Goal: Task Accomplishment & Management: Use online tool/utility

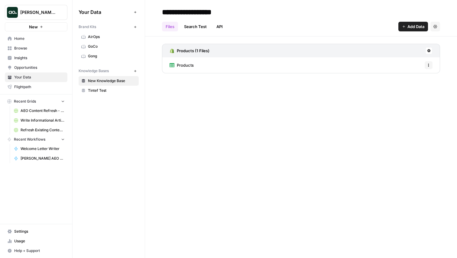
click at [29, 44] on link "Browse" at bounding box center [36, 49] width 63 height 10
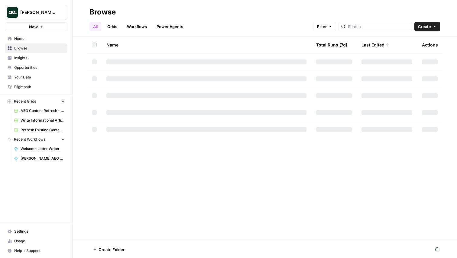
click at [139, 25] on link "Workflows" at bounding box center [136, 27] width 27 height 10
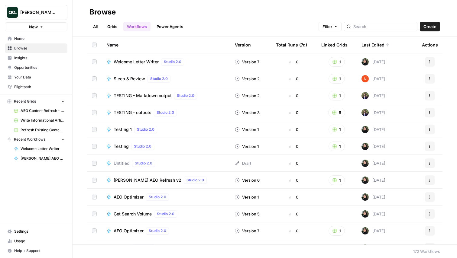
click at [137, 61] on span "Welcome Letter Writer" at bounding box center [136, 62] width 45 height 6
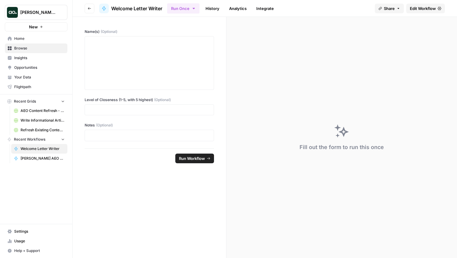
click at [436, 6] on link "Edit Workflow" at bounding box center [425, 9] width 39 height 10
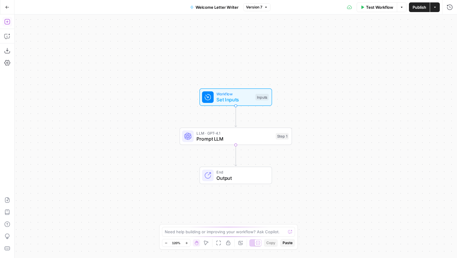
click at [10, 23] on icon "button" at bounding box center [7, 22] width 6 height 6
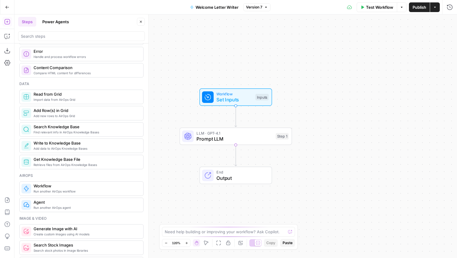
scroll to position [261, 0]
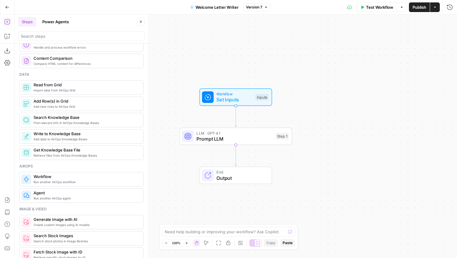
click at [60, 92] on span "Import data from AirOps Grid" at bounding box center [86, 90] width 105 height 5
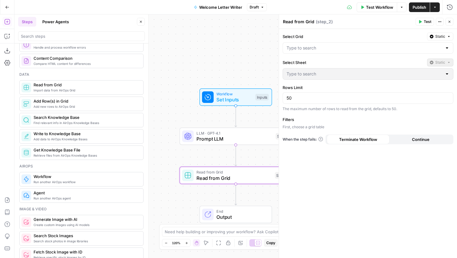
click at [440, 18] on button "Actions" at bounding box center [440, 22] width 8 height 8
click at [391, 23] on div "Read from Grid Read from Grid ( step_2 )" at bounding box center [348, 21] width 131 height 7
click at [440, 22] on icon "button" at bounding box center [440, 22] width 4 height 4
click at [398, 24] on div "Read from Grid Read from Grid ( step_2 )" at bounding box center [348, 21] width 131 height 7
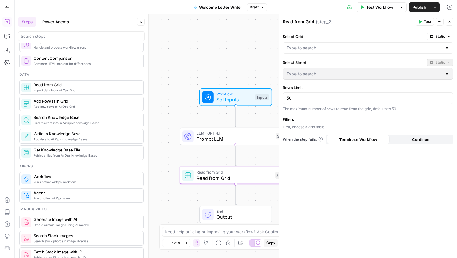
click at [64, 140] on span "Add data to AirOps Knowledge Bases" at bounding box center [86, 139] width 105 height 5
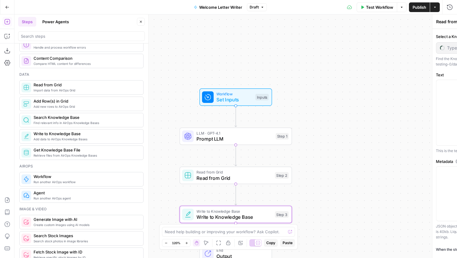
type textarea "Write to Knowledge Base"
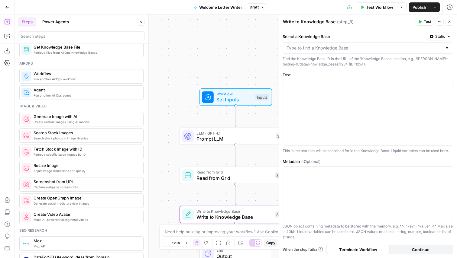
scroll to position [369, 0]
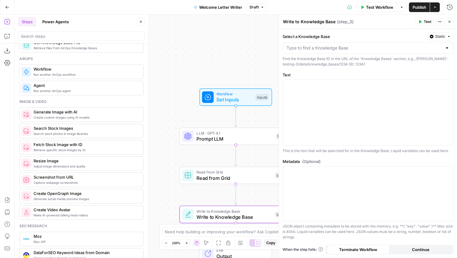
click at [72, 75] on span "Run another AirOps workflow" at bounding box center [86, 74] width 105 height 5
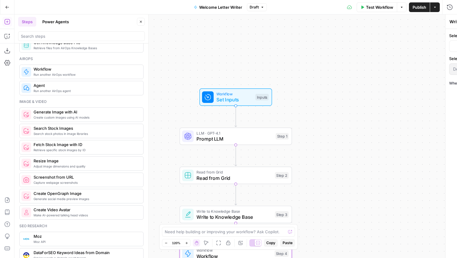
type textarea "Workflow"
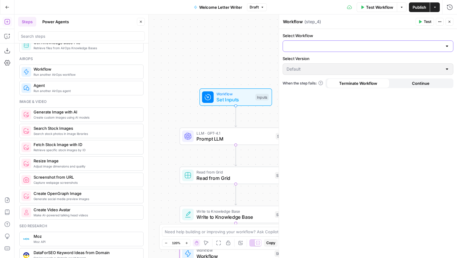
click at [356, 48] on input "Select Workflow" at bounding box center [364, 46] width 156 height 6
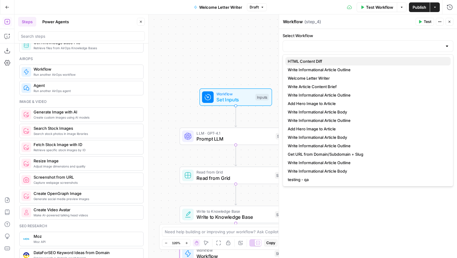
click at [344, 62] on span "HTML Content Diff" at bounding box center [367, 61] width 158 height 6
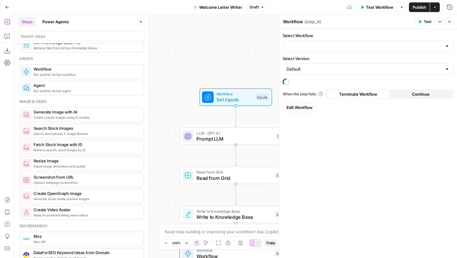
type input "HTML Content Diff"
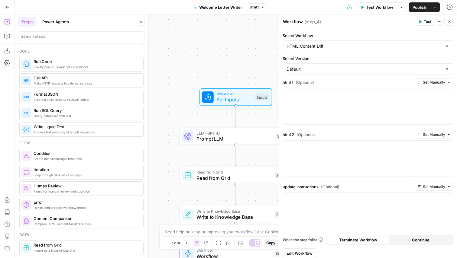
scroll to position [0, 0]
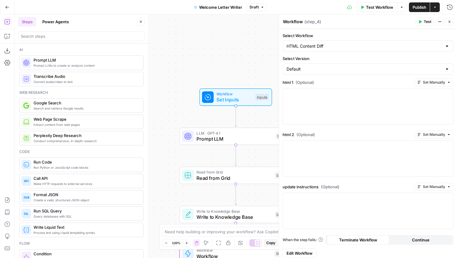
click at [56, 21] on button "Power Agents" at bounding box center [56, 22] width 34 height 10
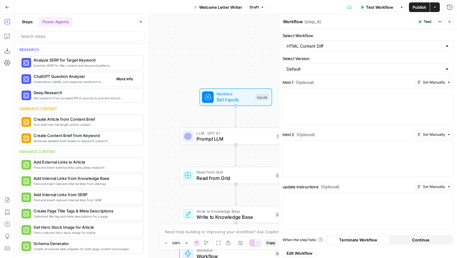
click at [60, 77] on span "ChatGPT Question Analyzer" at bounding box center [73, 76] width 78 height 6
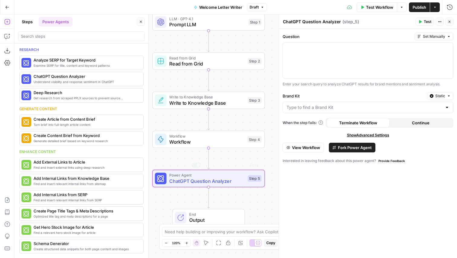
click at [214, 180] on span "ChatGPT Question Analyzer" at bounding box center [207, 181] width 76 height 7
click at [351, 197] on div "Question Set Manually Enter your search query to analyze ChatGPT results for br…" at bounding box center [368, 143] width 178 height 229
click at [212, 60] on span "Read from Grid" at bounding box center [207, 58] width 76 height 6
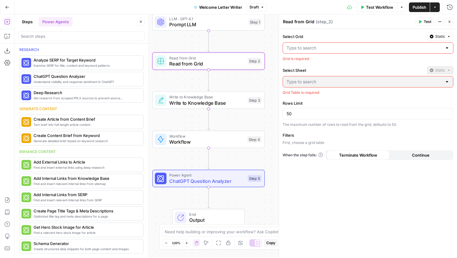
click at [26, 13] on div "Go Back Welcome Letter Writer Draft Test Workflow Options Publish Actions Run H…" at bounding box center [228, 7] width 457 height 14
click at [26, 19] on button "Steps" at bounding box center [27, 22] width 18 height 10
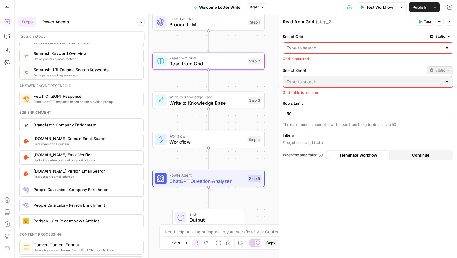
scroll to position [781, 0]
click at [8, 5] on icon "button" at bounding box center [7, 7] width 4 height 4
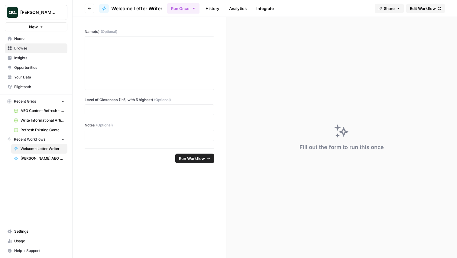
click at [50, 15] on span "Justina testing" at bounding box center [38, 12] width 37 height 6
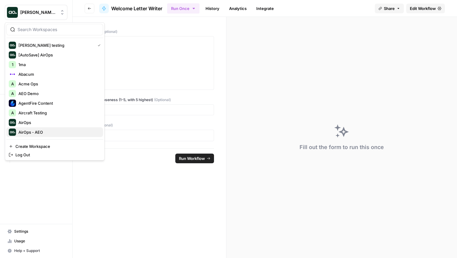
click at [48, 131] on span "AirOps - AEO" at bounding box center [58, 132] width 80 height 6
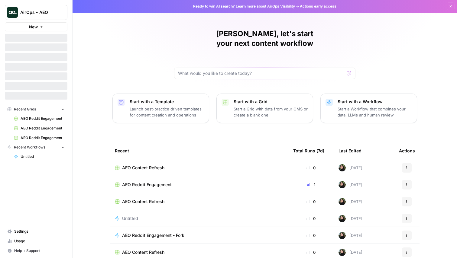
click at [51, 23] on button "New" at bounding box center [36, 26] width 63 height 9
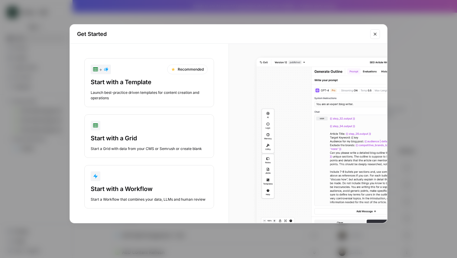
click at [132, 193] on div "Start with a Workflow Start a Workflow that combines your data, LLMs and human …" at bounding box center [149, 194] width 117 height 18
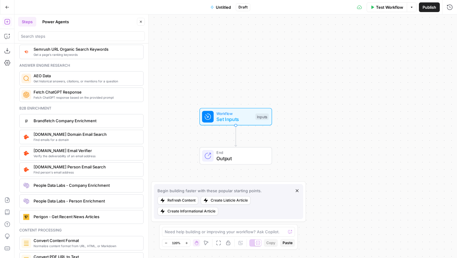
scroll to position [791, 0]
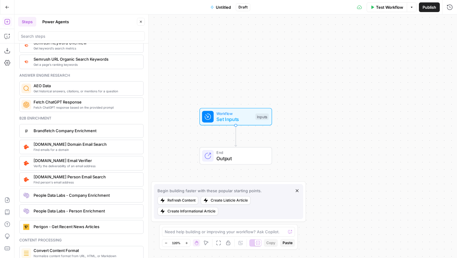
click at [71, 81] on div "Get historical answers, citations, or mentions for a question AEO Data" at bounding box center [81, 88] width 124 height 15
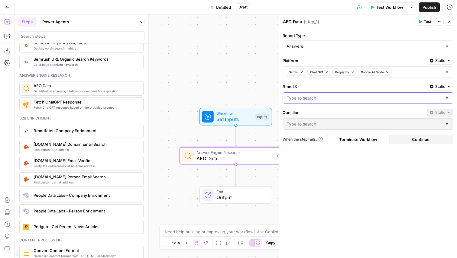
click at [311, 101] on input "Brand Kit" at bounding box center [364, 98] width 156 height 6
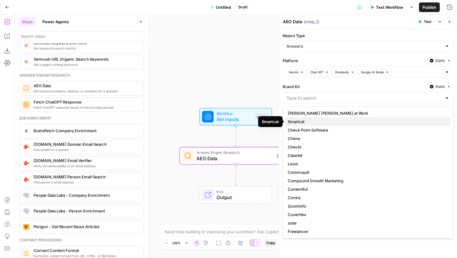
click at [306, 119] on span "Smartcat" at bounding box center [367, 122] width 158 height 6
type input "Smartcat"
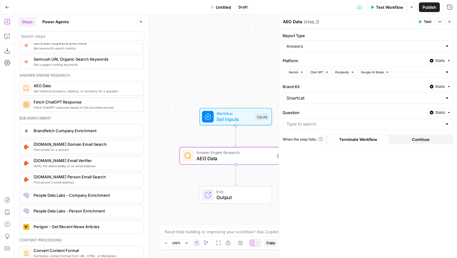
click at [309, 103] on div "Smartcat" at bounding box center [368, 97] width 171 height 11
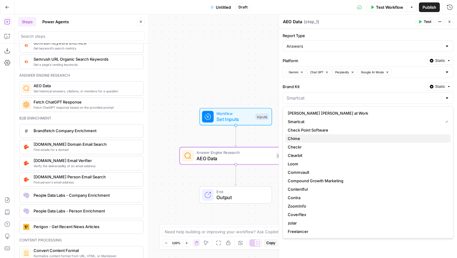
click at [305, 142] on button "Chime" at bounding box center [367, 138] width 165 height 8
type input "Chime"
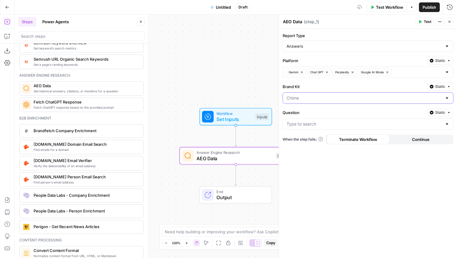
click at [306, 98] on input "Brand Kit" at bounding box center [364, 98] width 156 height 6
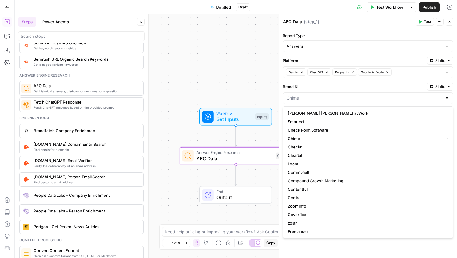
click at [305, 145] on span "Checkr" at bounding box center [367, 147] width 158 height 6
type input "Checkr"
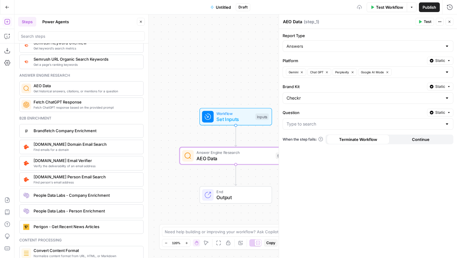
click at [307, 118] on div at bounding box center [368, 123] width 171 height 11
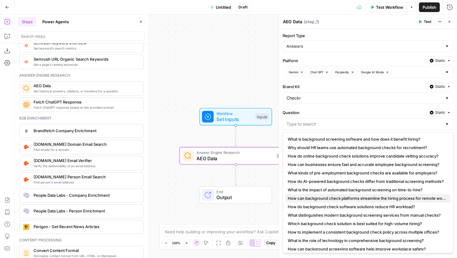
click at [319, 195] on button "How can background check platforms streamline the hiring process for remote wor…" at bounding box center [367, 198] width 165 height 8
type input "How can background check platforms streamline the hiring process for remote wor…"
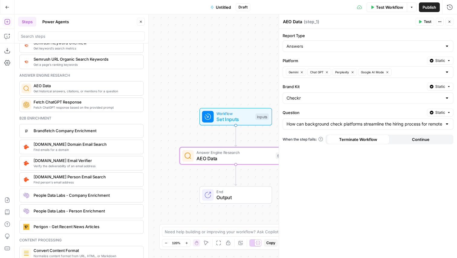
click at [426, 21] on span "Test" at bounding box center [428, 21] width 8 height 5
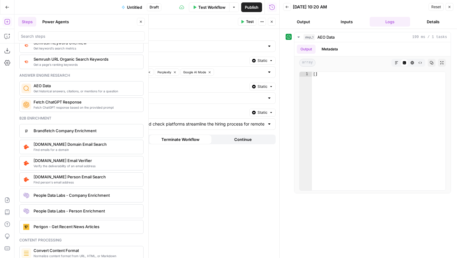
click at [144, 22] on button "Close" at bounding box center [141, 22] width 8 height 8
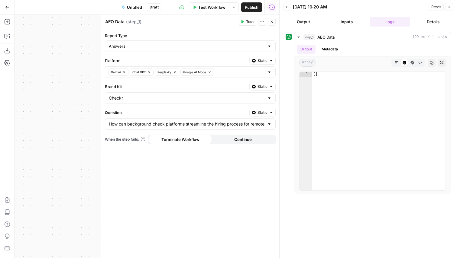
click at [10, 9] on button "Go Back" at bounding box center [7, 7] width 11 height 11
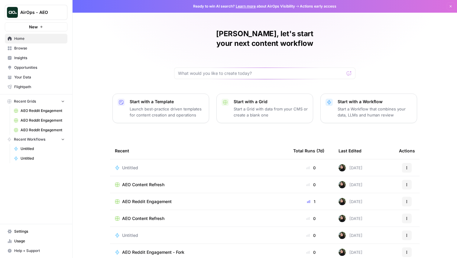
click at [43, 12] on span "AirOps - AEO" at bounding box center [38, 12] width 37 height 6
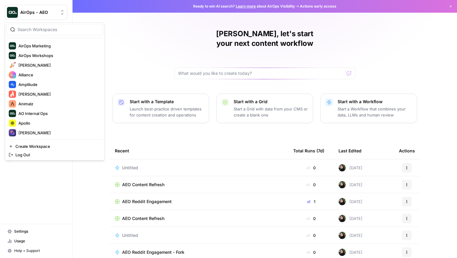
scroll to position [157, 0]
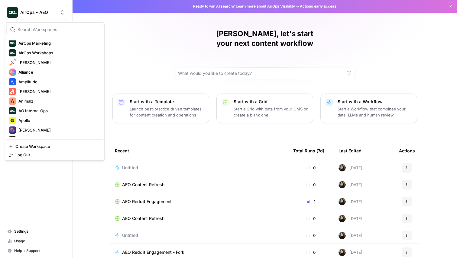
click at [80, 185] on div "Justina, let's start your next content workflow Start with a Template Launch be…" at bounding box center [265, 144] width 384 height 288
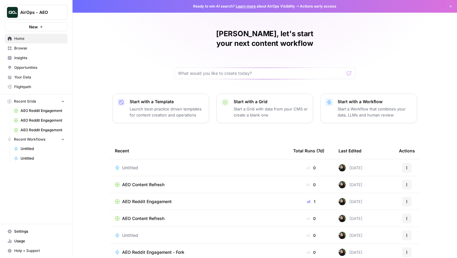
click at [40, 20] on button "AirOps - AEO" at bounding box center [36, 12] width 63 height 15
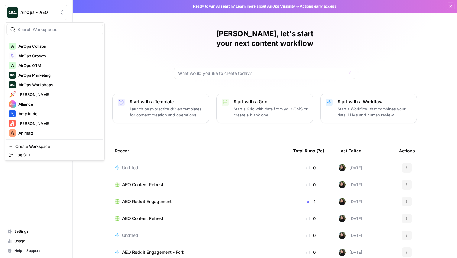
scroll to position [0, 0]
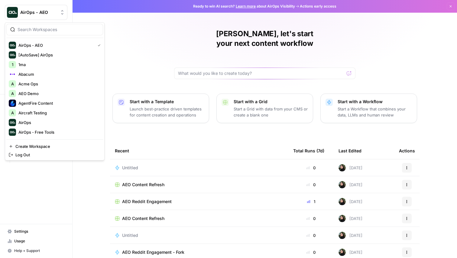
click at [149, 44] on div "Justina, let's start your next content workflow Start with a Template Launch be…" at bounding box center [265, 144] width 384 height 288
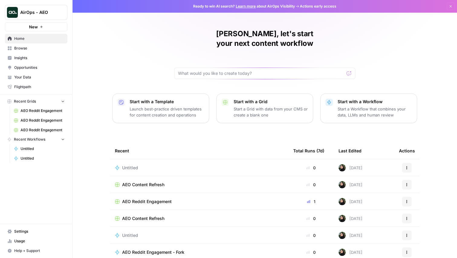
scroll to position [20, 0]
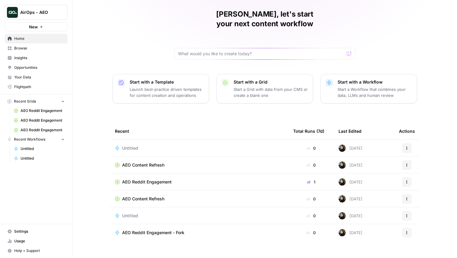
click at [25, 12] on span "AirOps - AEO" at bounding box center [38, 12] width 37 height 6
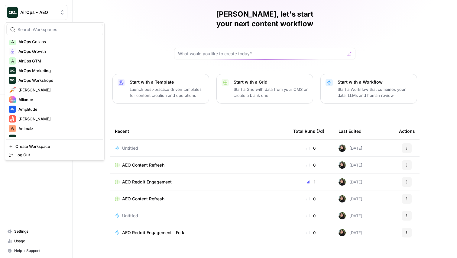
scroll to position [0, 0]
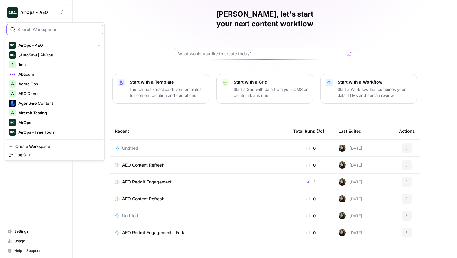
click at [43, 30] on input "search" at bounding box center [59, 30] width 82 height 6
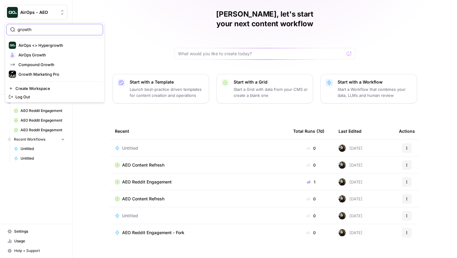
type input "growth"
click at [47, 52] on span "AirOps Growth" at bounding box center [58, 55] width 80 height 6
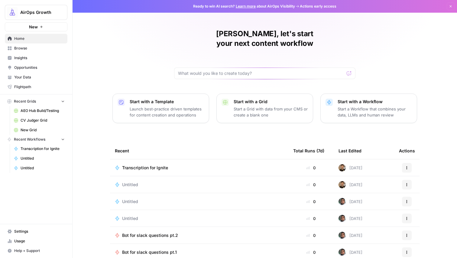
click at [46, 30] on button "New" at bounding box center [36, 26] width 63 height 9
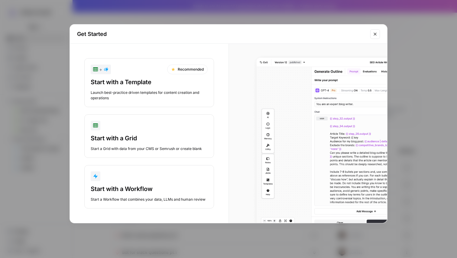
click at [147, 199] on div "Start a Workflow that combines your data, LLMs and human review" at bounding box center [149, 199] width 117 height 5
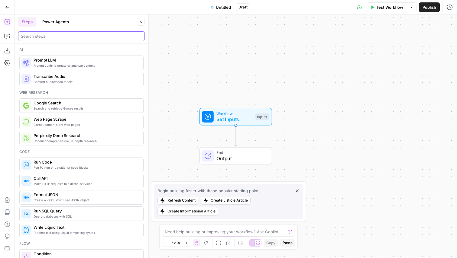
click at [48, 36] on input "search" at bounding box center [81, 36] width 121 height 6
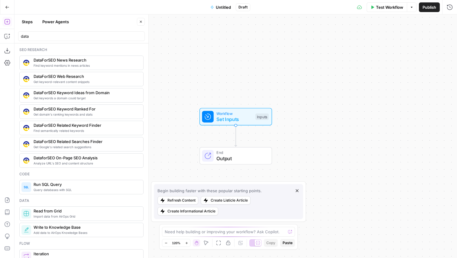
click at [61, 31] on div "data" at bounding box center [81, 36] width 127 height 10
click at [59, 34] on input "data" at bounding box center [81, 36] width 121 height 6
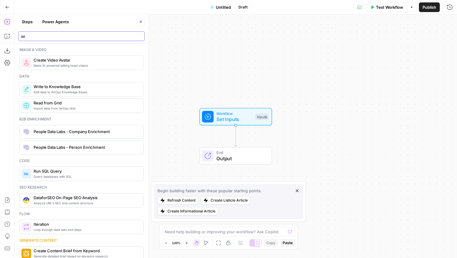
type input "a"
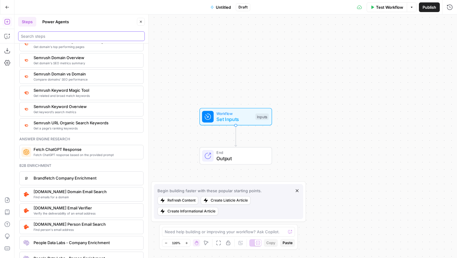
scroll to position [729, 0]
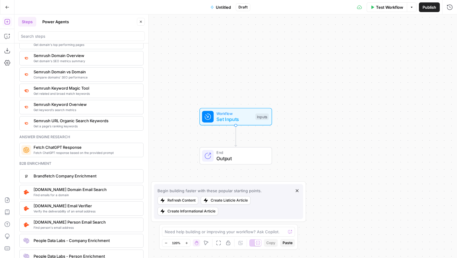
click at [141, 20] on icon "button" at bounding box center [141, 22] width 4 height 4
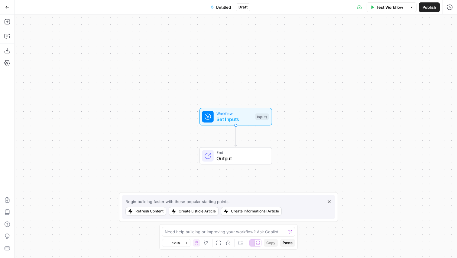
click at [10, 8] on button "Go Back" at bounding box center [7, 7] width 11 height 11
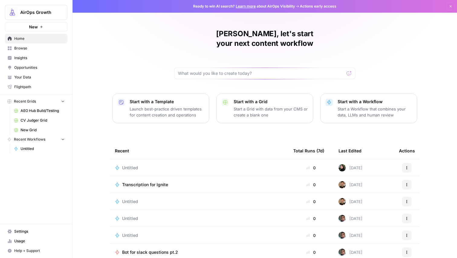
click at [25, 9] on span "AirOps Growth" at bounding box center [38, 12] width 37 height 6
click at [27, 9] on span "AirOps Growth" at bounding box center [38, 12] width 37 height 6
click at [27, 65] on span "Opportunities" at bounding box center [39, 67] width 50 height 5
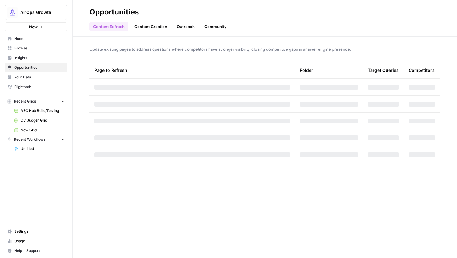
click at [35, 55] on link "Insights" at bounding box center [36, 58] width 63 height 10
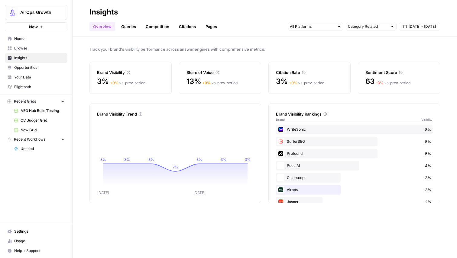
click at [24, 9] on span "AirOps Growth" at bounding box center [38, 12] width 37 height 6
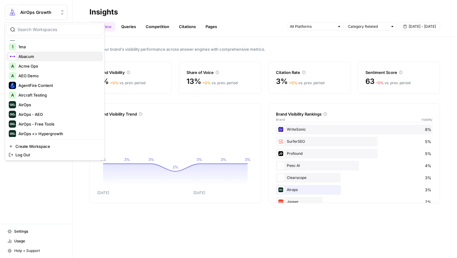
scroll to position [24, 0]
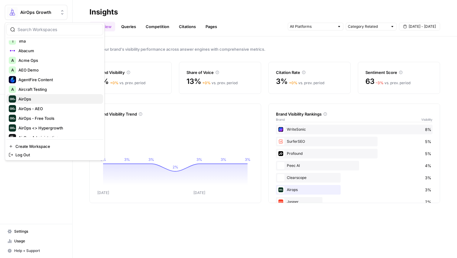
click at [33, 95] on div "AirOps" at bounding box center [55, 98] width 92 height 7
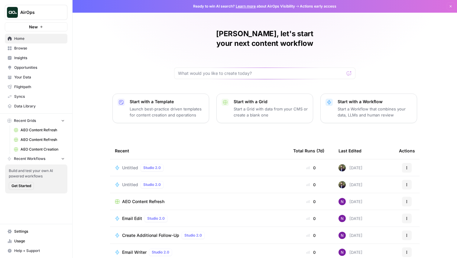
click at [20, 28] on button "New" at bounding box center [36, 26] width 63 height 9
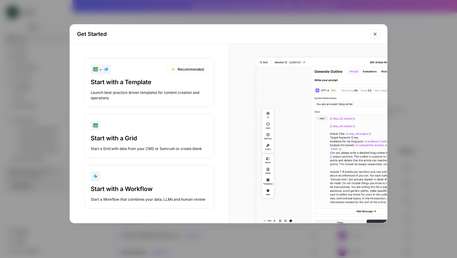
click at [145, 188] on div "Start with a Workflow" at bounding box center [149, 189] width 117 height 8
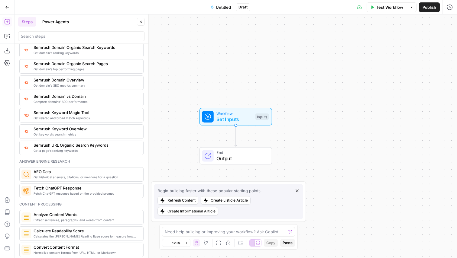
scroll to position [711, 0]
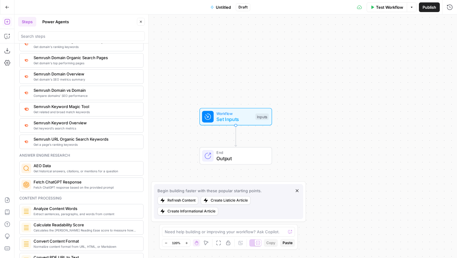
click at [54, 170] on span "Get historical answers, citations, or mentions for a question" at bounding box center [86, 171] width 105 height 5
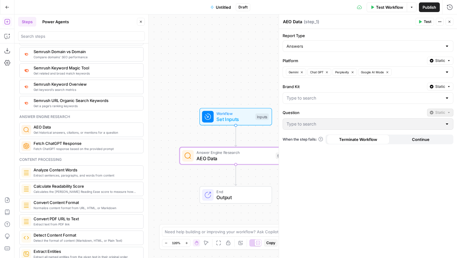
scroll to position [751, 0]
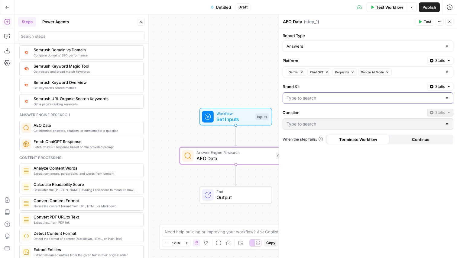
click at [316, 99] on input "Brand Kit" at bounding box center [364, 98] width 156 height 6
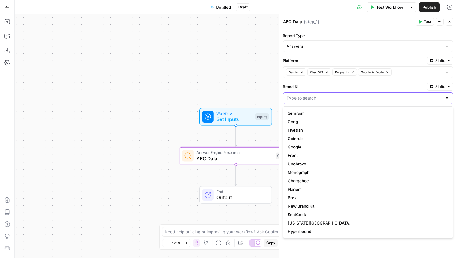
click at [306, 97] on input "Brand Kit" at bounding box center [364, 98] width 156 height 6
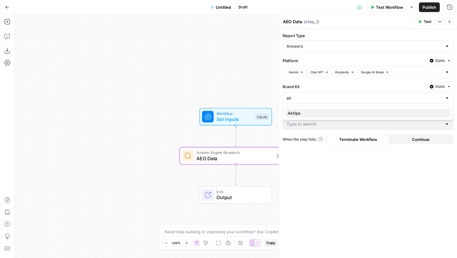
click at [313, 112] on span "AirOps" at bounding box center [367, 113] width 158 height 6
type input "AirOps"
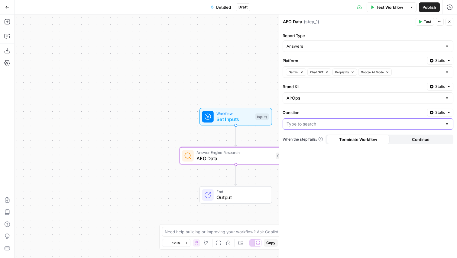
click at [302, 127] on input "Question" at bounding box center [364, 124] width 156 height 6
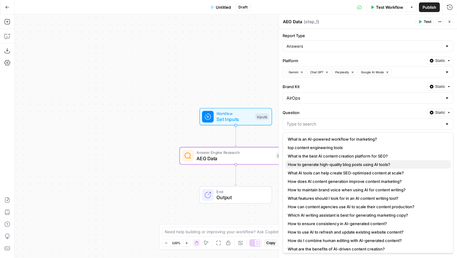
click at [332, 167] on span "How to generate high-quality blog posts using AI tools?" at bounding box center [367, 165] width 158 height 6
type input "How to generate high-quality blog posts using AI tools?"
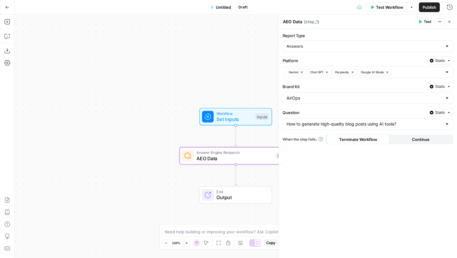
click at [427, 23] on span "Test" at bounding box center [428, 21] width 8 height 5
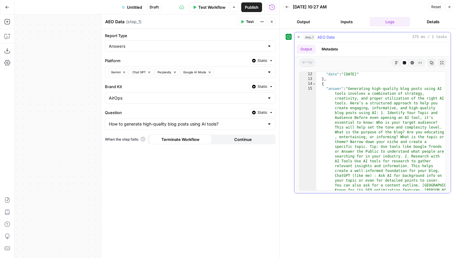
scroll to position [981, 0]
type textarea "*"
click at [315, 85] on span "Toggle code folding, rows 14 through 17" at bounding box center [313, 84] width 3 height 5
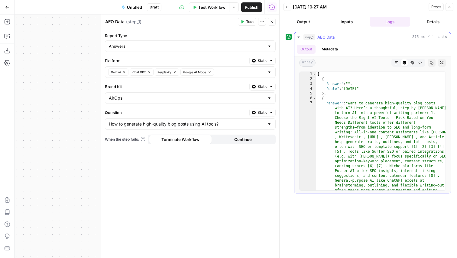
scroll to position [0, 0]
click at [128, 49] on input "Report Type" at bounding box center [187, 46] width 156 height 6
type input "Answers"
click at [147, 35] on label "Report Type" at bounding box center [190, 36] width 171 height 6
click at [147, 43] on input "Answers" at bounding box center [187, 46] width 156 height 6
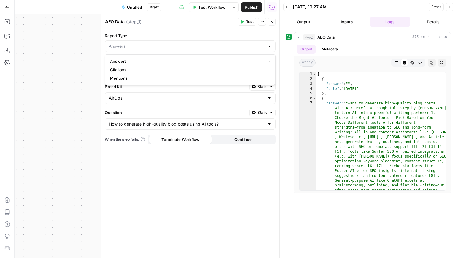
type input "Answers"
click at [147, 35] on label "Report Type" at bounding box center [190, 36] width 171 height 6
click at [147, 43] on input "Answers" at bounding box center [187, 46] width 156 height 6
click at [137, 47] on input "Report Type" at bounding box center [187, 46] width 156 height 6
click at [135, 47] on input "Report Type" at bounding box center [187, 46] width 156 height 6
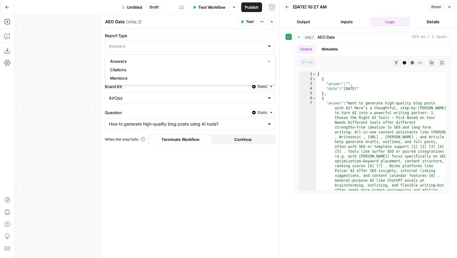
type input "Answers"
click at [139, 32] on div "Report Type Answers Platform Static Gemini Chat GPT Perplexity Google AI Mode B…" at bounding box center [190, 143] width 178 height 229
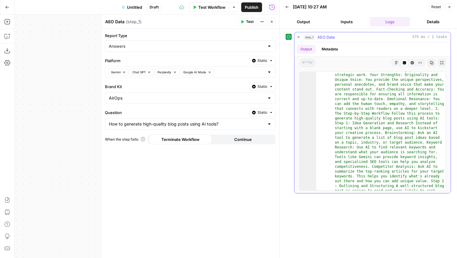
scroll to position [2724, 0]
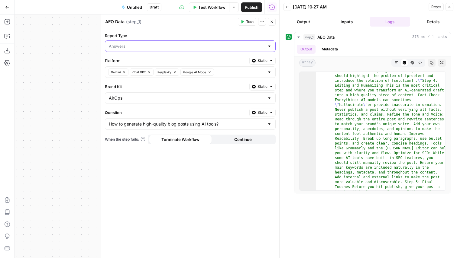
click at [141, 48] on input "Report Type" at bounding box center [187, 46] width 156 height 6
click at [126, 69] on span "Citations" at bounding box center [189, 70] width 158 height 6
type input "Citations"
click at [247, 22] on span "Test" at bounding box center [250, 21] width 8 height 5
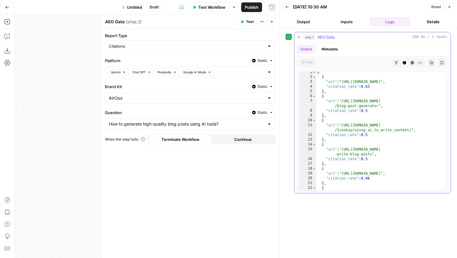
scroll to position [0, 0]
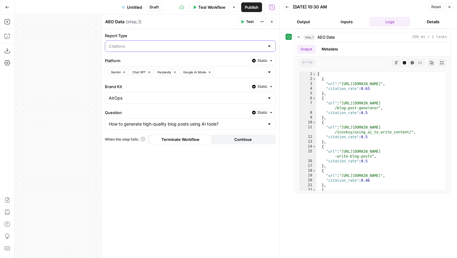
click at [177, 48] on input "Report Type" at bounding box center [187, 46] width 156 height 6
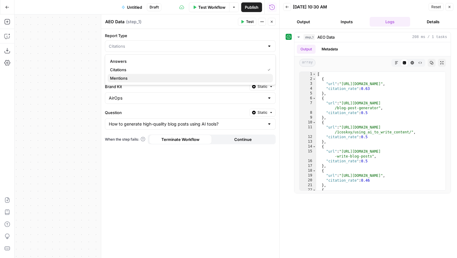
click at [157, 79] on span "Mentions" at bounding box center [189, 78] width 158 height 6
type input "Mentions"
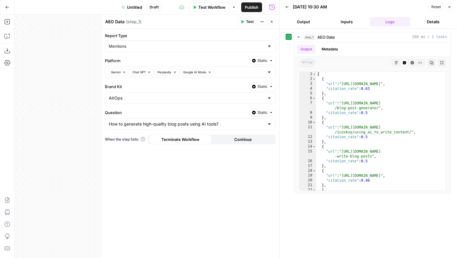
click at [245, 21] on button "Test" at bounding box center [247, 22] width 18 height 8
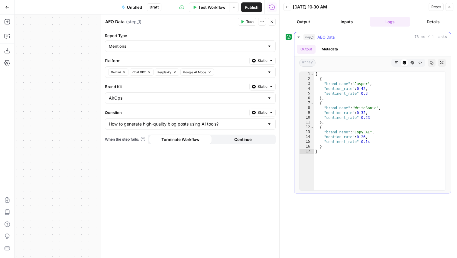
click at [326, 48] on button "Metadata" at bounding box center [330, 49] width 24 height 9
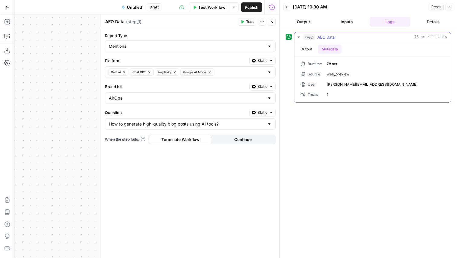
click at [308, 49] on button "Output" at bounding box center [306, 49] width 19 height 9
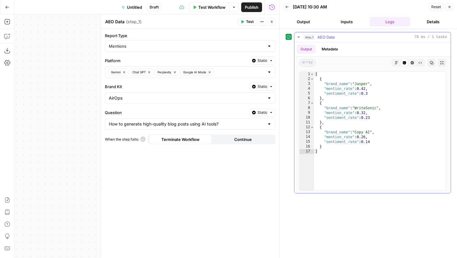
click at [339, 56] on hr at bounding box center [372, 56] width 156 height 0
click at [336, 49] on button "Metadata" at bounding box center [330, 49] width 24 height 9
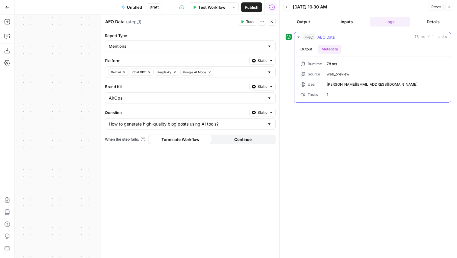
click at [303, 50] on button "Output" at bounding box center [306, 49] width 19 height 9
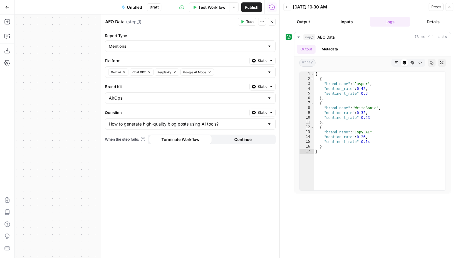
click at [273, 24] on button "Close" at bounding box center [272, 22] width 8 height 8
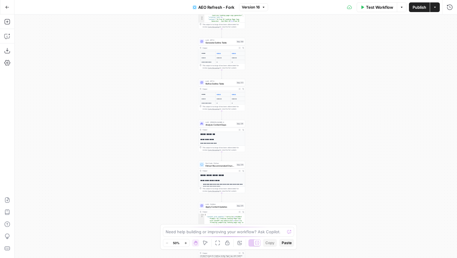
drag, startPoint x: 334, startPoint y: 150, endPoint x: 328, endPoint y: 41, distance: 109.0
click at [328, 41] on div "true false true false Workflow Set Inputs Inputs Content Processing Convert Con…" at bounding box center [236, 137] width 442 height 244
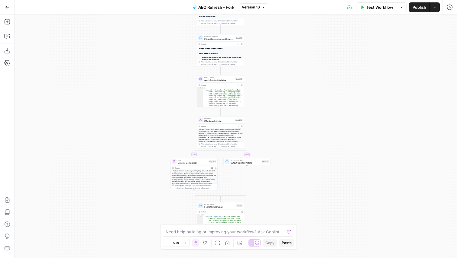
drag, startPoint x: 302, startPoint y: 186, endPoint x: 295, endPoint y: 259, distance: 72.6
click at [295, 258] on html "AirOps New Home Browse Insights Opportunities Your Data Flightpath Syncs Data L…" at bounding box center [228, 129] width 457 height 258
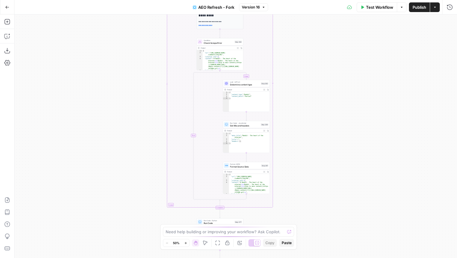
drag, startPoint x: 310, startPoint y: 79, endPoint x: 316, endPoint y: 239, distance: 160.9
click at [316, 235] on div "true false true false Workflow Set Inputs Inputs Content Processing Convert Con…" at bounding box center [236, 137] width 442 height 244
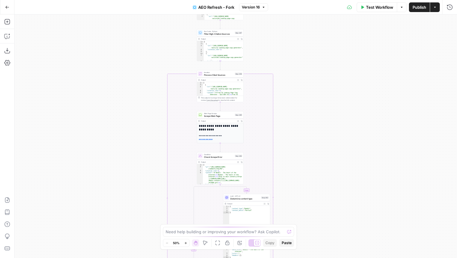
drag, startPoint x: 303, startPoint y: 58, endPoint x: 300, endPoint y: 172, distance: 113.7
click at [300, 171] on div "true false true false Workflow Set Inputs Inputs Content Processing Convert Con…" at bounding box center [236, 137] width 442 height 244
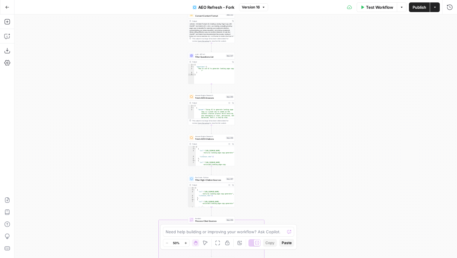
drag, startPoint x: 293, startPoint y: 46, endPoint x: 287, endPoint y: 186, distance: 140.1
click at [287, 186] on div "true false true false Workflow Set Inputs Inputs Content Processing Convert Con…" at bounding box center [236, 137] width 442 height 244
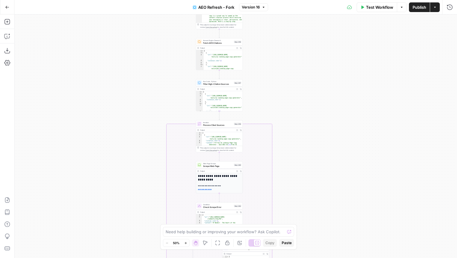
drag, startPoint x: 301, startPoint y: 58, endPoint x: 309, endPoint y: -38, distance: 96.4
click at [309, 0] on html "AirOps New Home Browse Insights Opportunities Your Data Flightpath Syncs Data L…" at bounding box center [228, 129] width 457 height 258
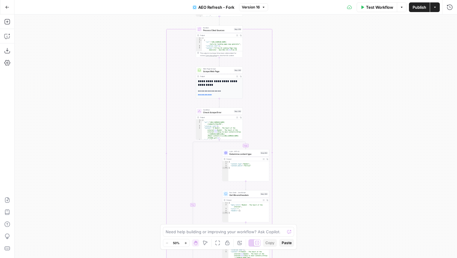
drag, startPoint x: 308, startPoint y: 169, endPoint x: 306, endPoint y: 44, distance: 125.1
click at [307, 46] on div "true false true false Workflow Set Inputs Inputs Content Processing Convert Con…" at bounding box center [236, 137] width 442 height 244
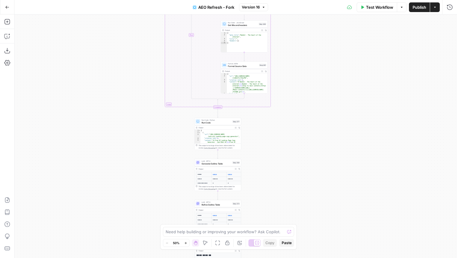
drag, startPoint x: 306, startPoint y: 209, endPoint x: 306, endPoint y: 67, distance: 141.7
click at [306, 67] on div "true false true false Workflow Set Inputs Inputs Content Processing Convert Con…" at bounding box center [236, 137] width 442 height 244
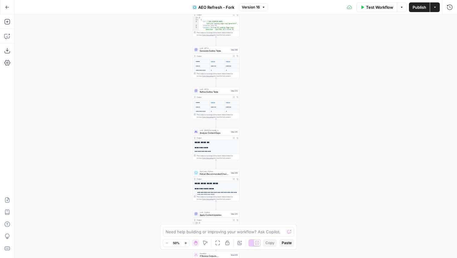
drag, startPoint x: 306, startPoint y: 177, endPoint x: 304, endPoint y: 67, distance: 110.0
click at [304, 67] on div "true false true false Workflow Set Inputs Inputs Content Processing Convert Con…" at bounding box center [236, 137] width 442 height 244
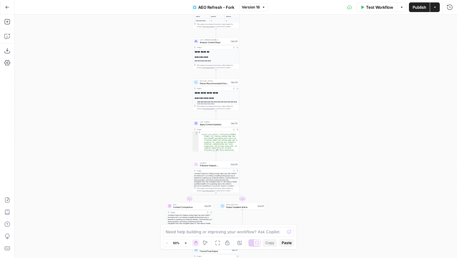
drag, startPoint x: 293, startPoint y: 130, endPoint x: 293, endPoint y: 39, distance: 90.7
click at [293, 39] on div "true false true false Workflow Set Inputs Inputs Content Processing Convert Con…" at bounding box center [236, 137] width 442 height 244
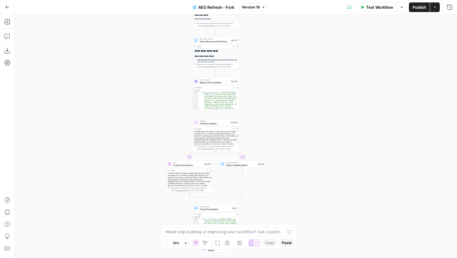
drag, startPoint x: 291, startPoint y: 160, endPoint x: 291, endPoint y: 64, distance: 96.1
click at [291, 64] on div "true false true false Workflow Set Inputs Inputs Content Processing Convert Con…" at bounding box center [236, 137] width 442 height 244
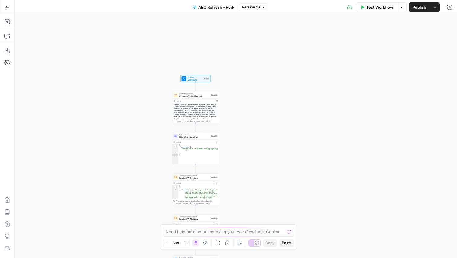
click at [247, 9] on span "Version 16" at bounding box center [251, 7] width 18 height 5
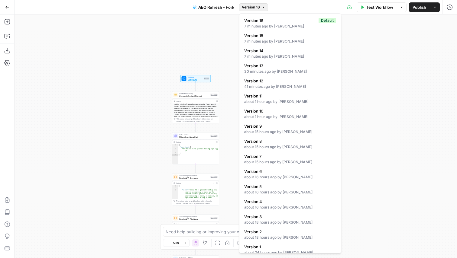
click at [259, 8] on span "Version 16" at bounding box center [251, 7] width 18 height 5
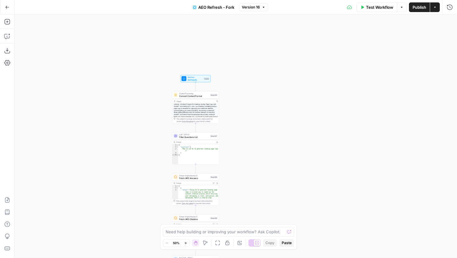
click at [6, 32] on button "Copilot" at bounding box center [7, 36] width 10 height 10
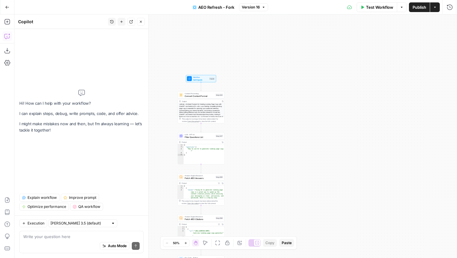
click at [45, 198] on span "Explain workflow" at bounding box center [41, 197] width 29 height 5
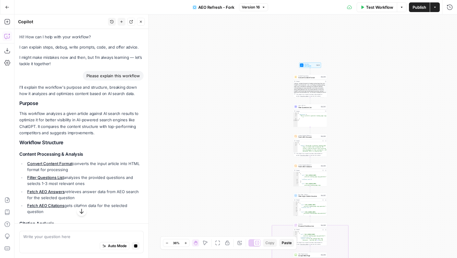
click at [74, 115] on p "This workflow analyzes a given article against AI search results to optimize it…" at bounding box center [81, 124] width 124 height 26
click at [107, 135] on p "This workflow analyzes a given article against AI search results to optimize it…" at bounding box center [81, 124] width 124 height 26
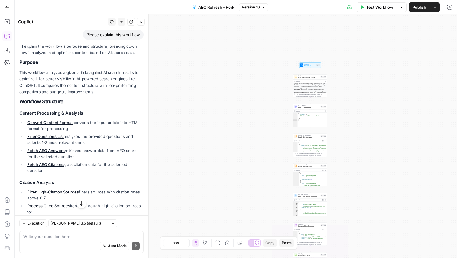
scroll to position [48, 0]
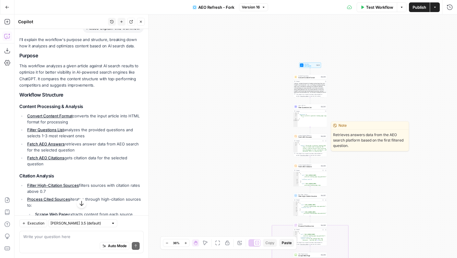
click at [311, 137] on span "Fetch AEO Answers" at bounding box center [308, 137] width 21 height 2
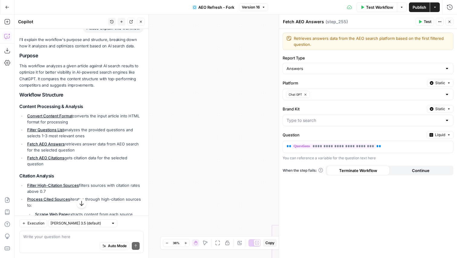
type input "AirOps"
click at [425, 18] on button "Test" at bounding box center [425, 22] width 18 height 8
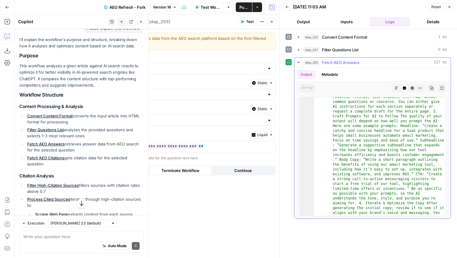
scroll to position [205, 0]
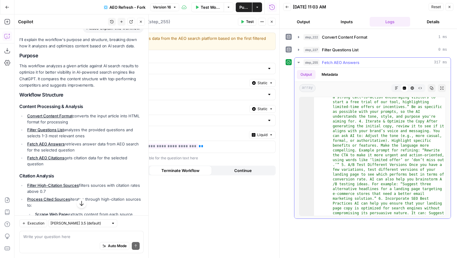
click at [328, 73] on button "Metadata" at bounding box center [330, 74] width 24 height 9
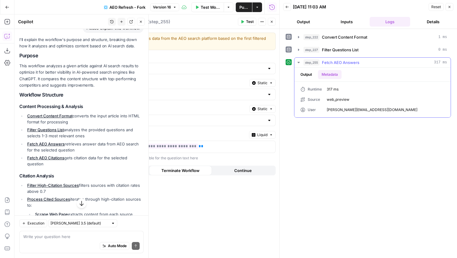
click at [304, 74] on button "Output" at bounding box center [306, 74] width 19 height 9
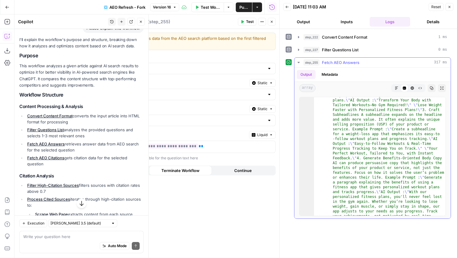
scroll to position [0, 0]
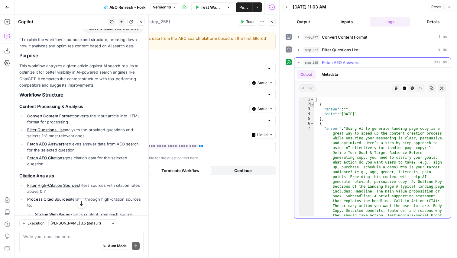
type textarea "*"
click at [312, 105] on span "Toggle code folding, rows 2 through 5" at bounding box center [311, 104] width 3 height 5
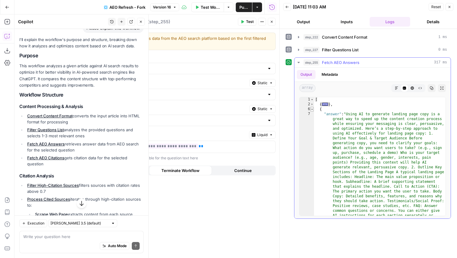
click at [312, 110] on span "Toggle code folding, rows 6 through 9" at bounding box center [311, 109] width 3 height 5
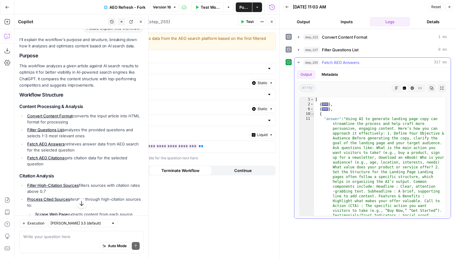
click at [312, 114] on span "Toggle code folding, rows 10 through 13" at bounding box center [311, 114] width 3 height 5
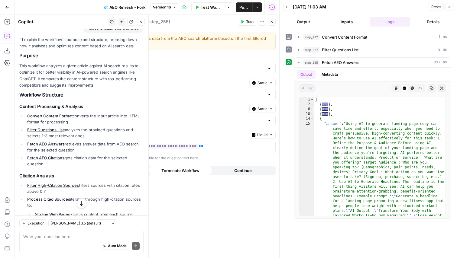
click at [337, 24] on button "Inputs" at bounding box center [346, 22] width 41 height 10
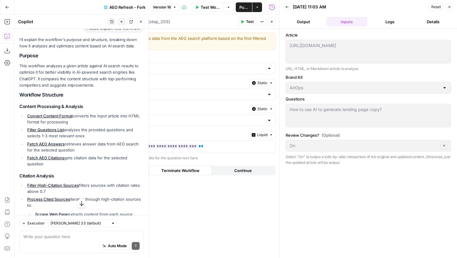
click at [450, 6] on icon "button" at bounding box center [450, 7] width 4 height 4
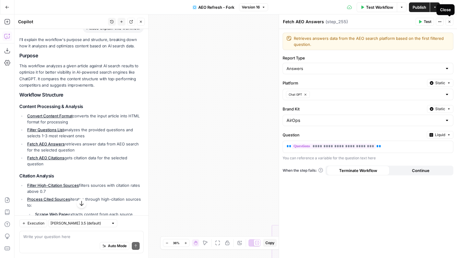
click at [449, 22] on icon "button" at bounding box center [450, 22] width 4 height 4
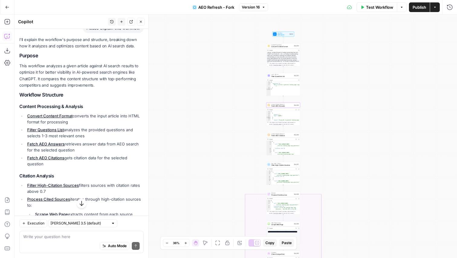
drag, startPoint x: 372, startPoint y: 170, endPoint x: 345, endPoint y: 139, distance: 41.1
click at [345, 139] on div "false true false true Workflow Set Inputs Inputs Content Processing Convert Con…" at bounding box center [236, 137] width 442 height 244
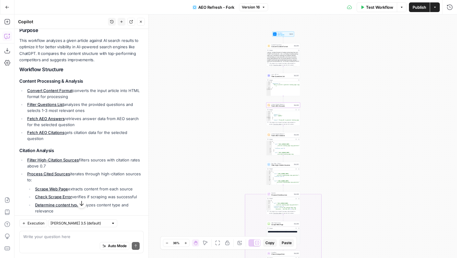
click at [313, 105] on div "false true false true Workflow Set Inputs Inputs Content Processing Convert Con…" at bounding box center [236, 137] width 442 height 244
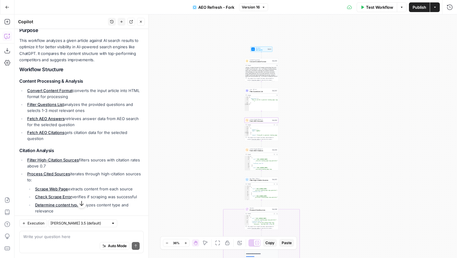
drag, startPoint x: 313, startPoint y: 105, endPoint x: 291, endPoint y: 120, distance: 26.7
click at [291, 120] on div "false true false true Workflow Set Inputs Inputs Content Processing Convert Con…" at bounding box center [236, 137] width 442 height 244
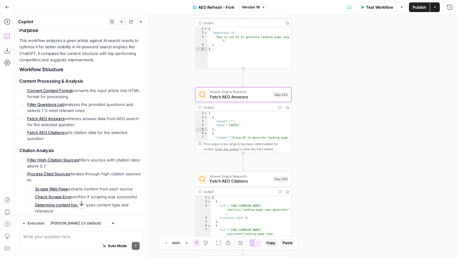
click at [333, 128] on div "false true false true Workflow Set Inputs Inputs Content Processing Convert Con…" at bounding box center [236, 137] width 442 height 244
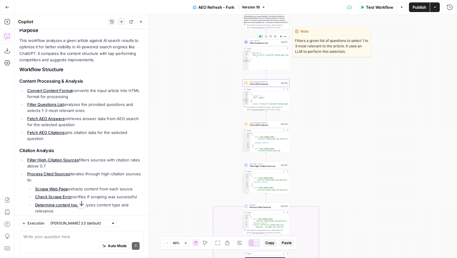
click at [260, 44] on span "Filter Questions List" at bounding box center [265, 43] width 30 height 3
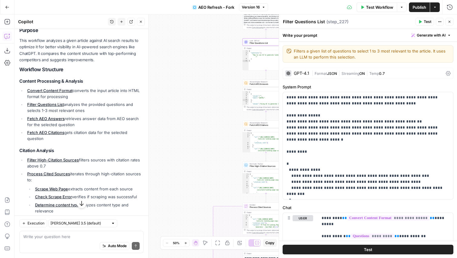
click at [449, 23] on icon "button" at bounding box center [450, 22] width 4 height 4
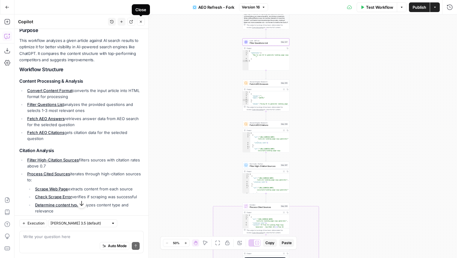
click at [141, 24] on button "Close" at bounding box center [141, 22] width 8 height 8
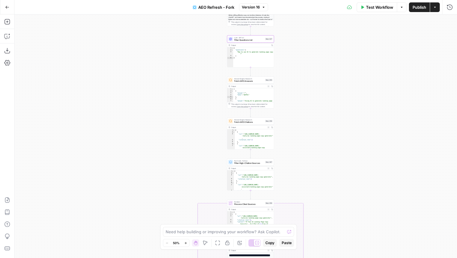
drag, startPoint x: 327, startPoint y: 148, endPoint x: 312, endPoint y: 146, distance: 14.7
click at [313, 146] on div "false true false true Workflow Set Inputs Inputs Content Processing Convert Con…" at bounding box center [236, 137] width 442 height 244
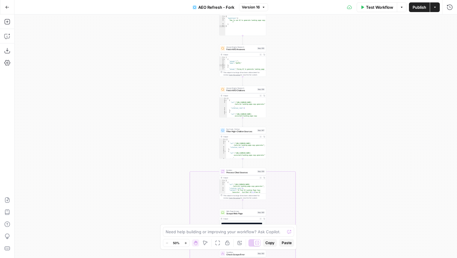
drag, startPoint x: 321, startPoint y: 180, endPoint x: 311, endPoint y: 147, distance: 34.9
click at [311, 147] on div "false true false true Workflow Set Inputs Inputs Content Processing Convert Con…" at bounding box center [236, 137] width 442 height 244
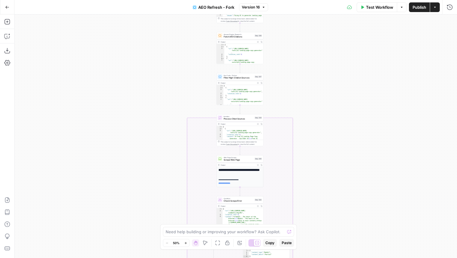
drag, startPoint x: 338, startPoint y: 199, endPoint x: 336, endPoint y: 146, distance: 52.6
click at [336, 146] on div "false true false true Workflow Set Inputs Inputs Content Processing Convert Con…" at bounding box center [236, 137] width 442 height 244
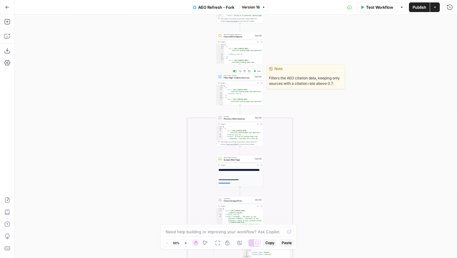
click at [238, 77] on span "Filter High-Citation Sources" at bounding box center [239, 77] width 30 height 3
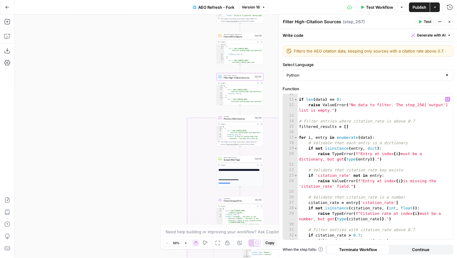
scroll to position [82, 0]
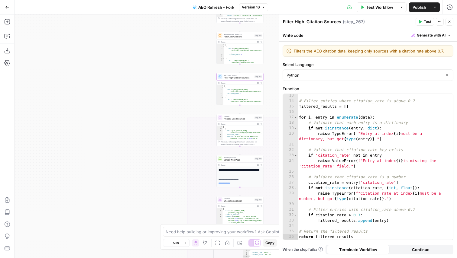
click at [451, 22] on icon "button" at bounding box center [450, 22] width 4 height 4
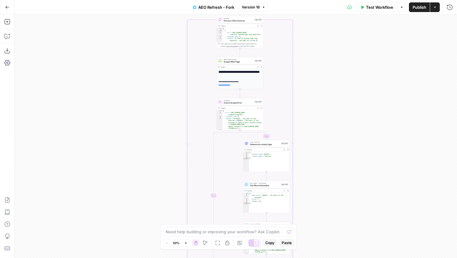
drag, startPoint x: 362, startPoint y: 212, endPoint x: 362, endPoint y: 112, distance: 99.7
click at [362, 112] on div "false true false true Workflow Set Inputs Inputs Content Processing Convert Con…" at bounding box center [236, 137] width 442 height 244
drag, startPoint x: 362, startPoint y: 112, endPoint x: 362, endPoint y: 126, distance: 13.9
click at [362, 126] on div "false true false true Workflow Set Inputs Inputs Content Processing Convert Con…" at bounding box center [236, 137] width 442 height 244
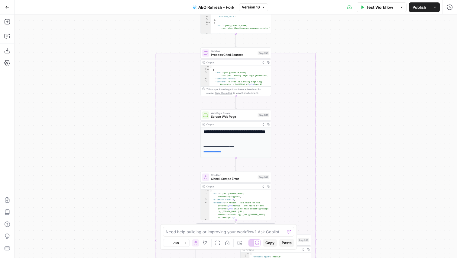
drag, startPoint x: 348, startPoint y: 82, endPoint x: 338, endPoint y: 89, distance: 11.9
click at [338, 89] on div "false true false true Workflow Set Inputs Inputs Content Processing Convert Con…" at bounding box center [236, 137] width 442 height 244
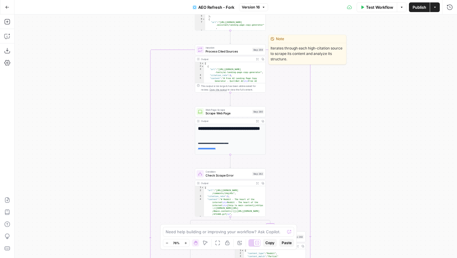
click at [229, 51] on span "Process Cited Sources" at bounding box center [227, 51] width 45 height 5
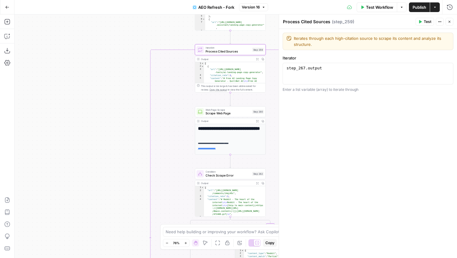
click at [451, 22] on div "Run History E" at bounding box center [437, 20] width 32 height 10
click at [450, 24] on button "Close" at bounding box center [449, 22] width 8 height 8
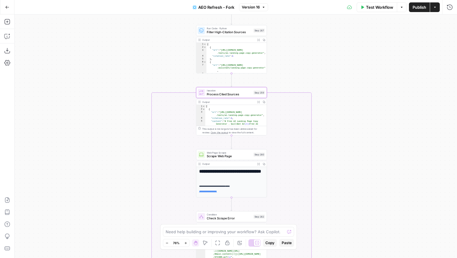
drag, startPoint x: 364, startPoint y: 94, endPoint x: 364, endPoint y: 137, distance: 42.6
click at [364, 137] on div "false true false true Workflow Set Inputs Inputs Content Processing Convert Con…" at bounding box center [236, 137] width 442 height 244
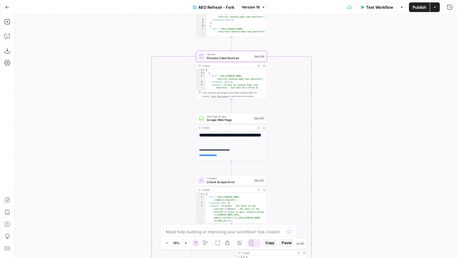
drag, startPoint x: 374, startPoint y: 173, endPoint x: 375, endPoint y: 137, distance: 36.0
click at [375, 137] on div "false true false true Workflow Set Inputs Inputs Content Processing Convert Con…" at bounding box center [236, 137] width 442 height 244
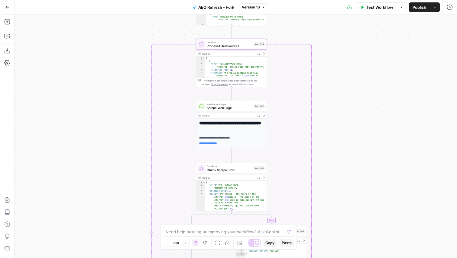
drag, startPoint x: 377, startPoint y: 177, endPoint x: 377, endPoint y: 160, distance: 16.9
click at [377, 160] on div "false true false true Workflow Set Inputs Inputs Content Processing Convert Con…" at bounding box center [236, 137] width 442 height 244
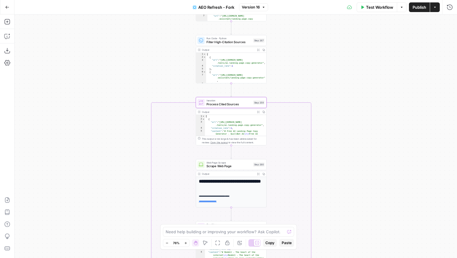
drag, startPoint x: 344, startPoint y: 59, endPoint x: 344, endPoint y: 121, distance: 62.9
click at [344, 121] on div "false true false true Workflow Set Inputs Inputs Content Processing Convert Con…" at bounding box center [236, 137] width 442 height 244
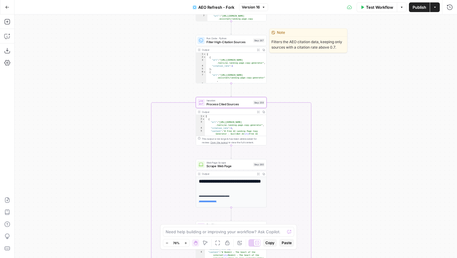
click at [237, 43] on span "Filter High-Citation Sources" at bounding box center [228, 42] width 45 height 5
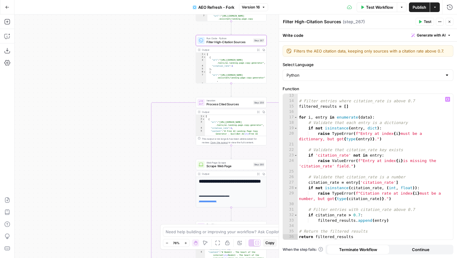
scroll to position [0, 0]
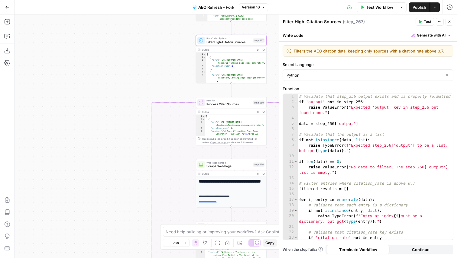
click at [452, 23] on button "Close" at bounding box center [449, 22] width 8 height 8
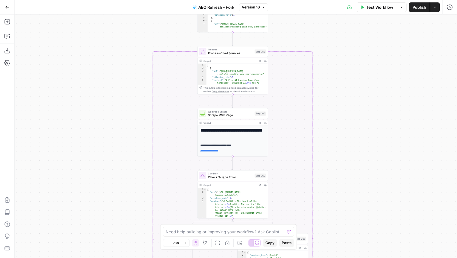
drag, startPoint x: 362, startPoint y: 136, endPoint x: 363, endPoint y: 116, distance: 20.0
click at [363, 116] on div "false true false true Workflow Set Inputs Inputs Content Processing Convert Con…" at bounding box center [236, 137] width 442 height 244
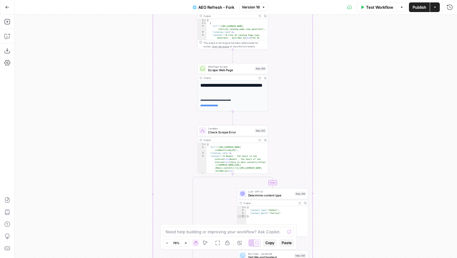
drag, startPoint x: 354, startPoint y: 190, endPoint x: 353, endPoint y: 137, distance: 52.9
click at [353, 137] on div "false true false true Workflow Set Inputs Inputs Content Processing Convert Con…" at bounding box center [236, 137] width 442 height 244
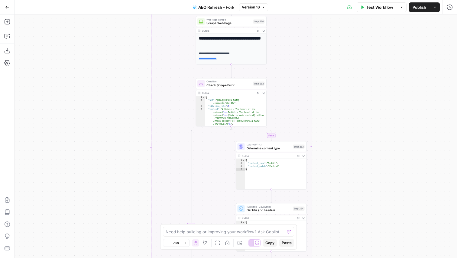
drag, startPoint x: 362, startPoint y: 206, endPoint x: 361, endPoint y: 167, distance: 39.6
click at [361, 167] on div "false true false true Workflow Set Inputs Inputs Content Processing Convert Con…" at bounding box center [236, 137] width 442 height 244
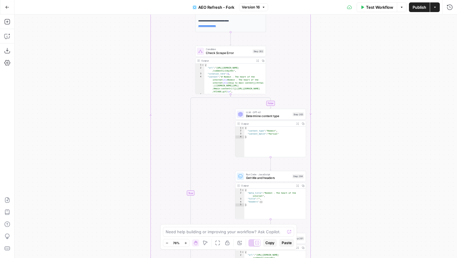
drag, startPoint x: 361, startPoint y: 213, endPoint x: 360, endPoint y: 168, distance: 45.1
click at [360, 168] on div "false true false true Workflow Set Inputs Inputs Content Processing Convert Con…" at bounding box center [236, 137] width 442 height 244
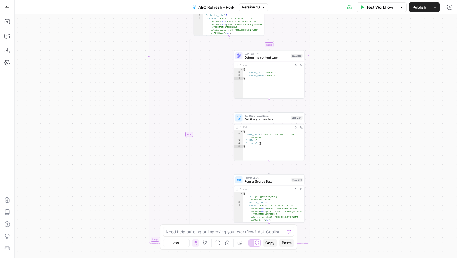
drag, startPoint x: 360, startPoint y: 203, endPoint x: 360, endPoint y: 157, distance: 45.9
click at [360, 157] on div "false true false true Workflow Set Inputs Inputs Content Processing Convert Con…" at bounding box center [236, 137] width 442 height 244
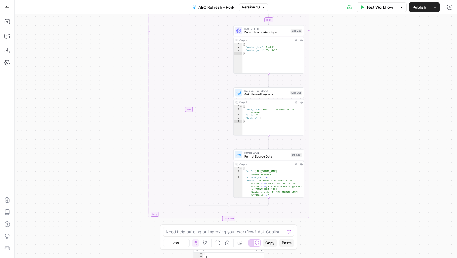
drag, startPoint x: 362, startPoint y: 179, endPoint x: 362, endPoint y: 159, distance: 19.6
click at [362, 159] on div "false true false true Workflow Set Inputs Inputs Content Processing Convert Con…" at bounding box center [236, 137] width 442 height 244
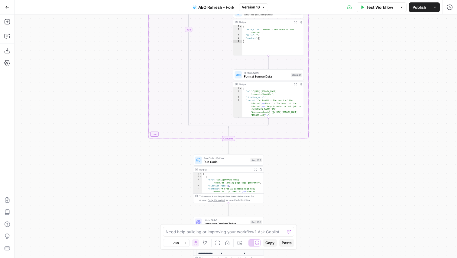
drag, startPoint x: 363, startPoint y: 201, endPoint x: 363, endPoint y: 140, distance: 61.0
click at [363, 140] on div "false true false true Workflow Set Inputs Inputs Content Processing Convert Con…" at bounding box center [236, 137] width 442 height 244
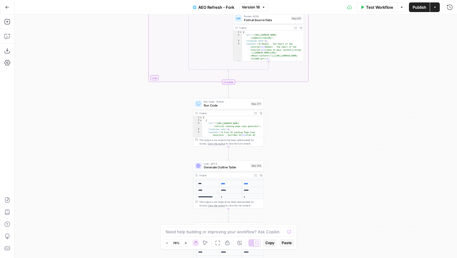
click at [363, 128] on div "false true false true Workflow Set Inputs Inputs Content Processing Convert Con…" at bounding box center [236, 137] width 442 height 244
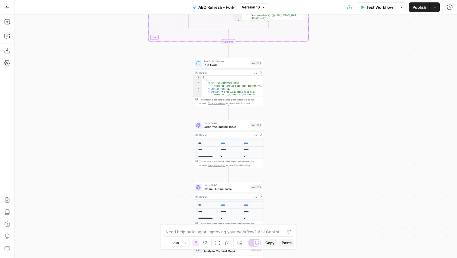
click at [364, 153] on div "false true false true Workflow Set Inputs Inputs Content Processing Convert Con…" at bounding box center [236, 137] width 442 height 244
click at [228, 126] on span "Generate Outline Table" at bounding box center [226, 126] width 45 height 5
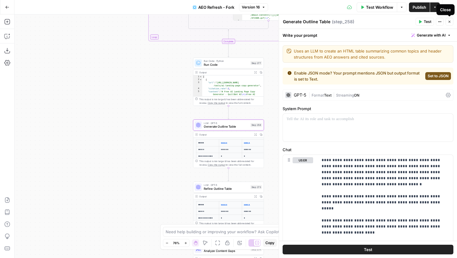
click at [448, 24] on button "Close" at bounding box center [449, 22] width 8 height 8
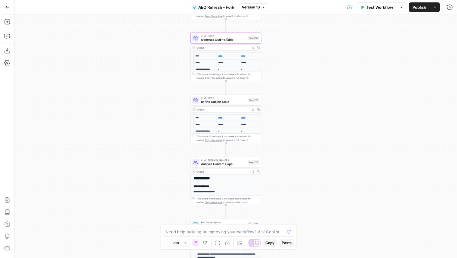
drag, startPoint x: 315, startPoint y: 189, endPoint x: 312, endPoint y: 102, distance: 87.4
click at [312, 102] on div "false true false true Workflow Set Inputs Inputs Content Processing Convert Con…" at bounding box center [236, 137] width 442 height 244
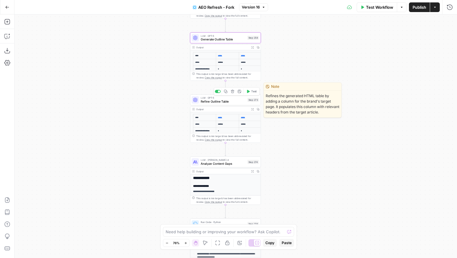
click at [228, 101] on span "Refine Outline Table" at bounding box center [223, 101] width 45 height 5
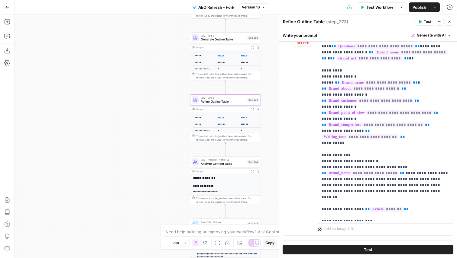
scroll to position [444, 0]
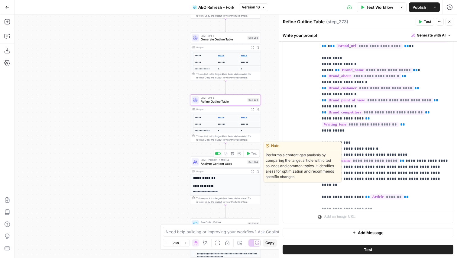
click at [228, 164] on span "Analyze Content Gaps" at bounding box center [223, 163] width 45 height 5
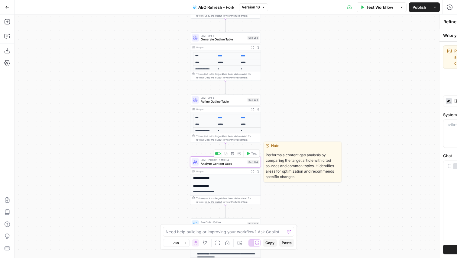
type textarea "Analyze Content Gaps"
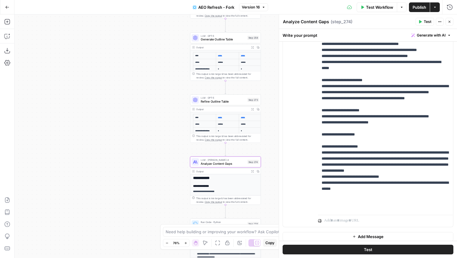
scroll to position [728, 0]
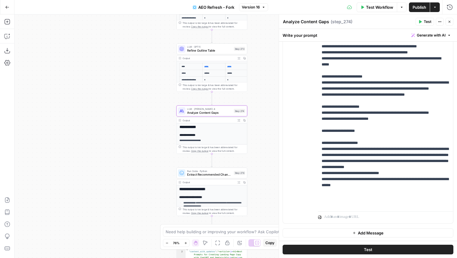
drag, startPoint x: 270, startPoint y: 189, endPoint x: 256, endPoint y: 136, distance: 54.5
click at [256, 136] on div "false true false true Workflow Set Inputs Inputs Content Processing Convert Con…" at bounding box center [236, 137] width 442 height 244
click at [202, 173] on span "Extract Recommended Changes" at bounding box center [208, 173] width 45 height 5
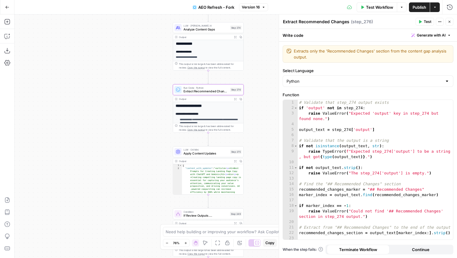
drag, startPoint x: 258, startPoint y: 120, endPoint x: 254, endPoint y: 86, distance: 34.4
click at [254, 86] on div "false true false true Workflow Set Inputs Inputs Content Processing Convert Con…" at bounding box center [236, 137] width 442 height 244
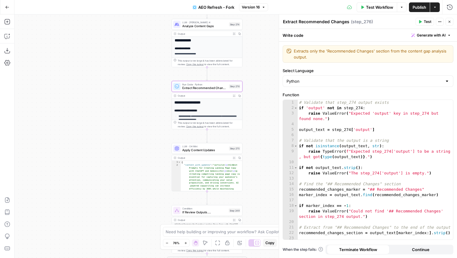
scroll to position [12, 0]
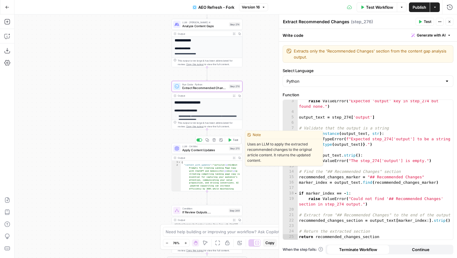
click at [205, 150] on span "Apply Content Updates" at bounding box center [204, 150] width 45 height 5
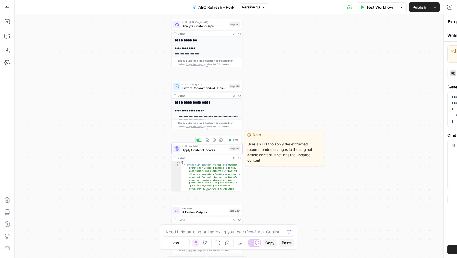
type textarea "Apply Content Updates"
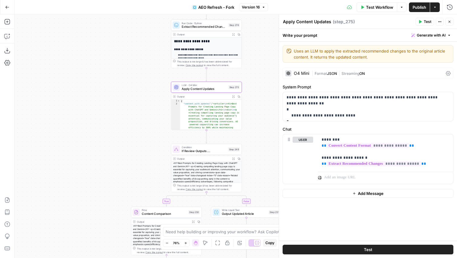
drag, startPoint x: 258, startPoint y: 187, endPoint x: 257, endPoint y: 125, distance: 62.6
click at [257, 125] on div "false true false true Workflow Set Inputs Inputs Content Processing Convert Con…" at bounding box center [236, 137] width 442 height 244
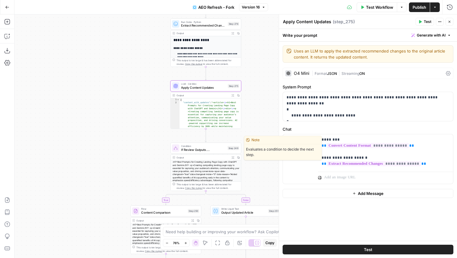
click at [209, 151] on span "If Review Outputs...." at bounding box center [203, 149] width 44 height 5
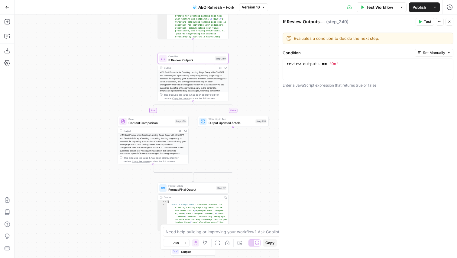
drag, startPoint x: 250, startPoint y: 162, endPoint x: 237, endPoint y: 72, distance: 90.7
click at [237, 72] on div "false true false true Workflow Set Inputs Inputs Content Processing Convert Con…" at bounding box center [236, 137] width 442 height 244
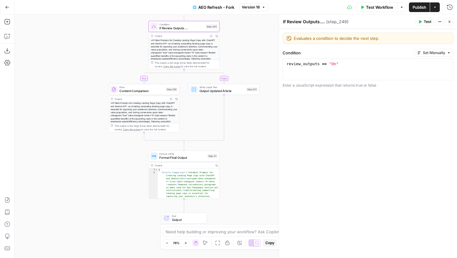
drag, startPoint x: 251, startPoint y: 190, endPoint x: 243, endPoint y: 158, distance: 33.2
click at [243, 158] on div "false true false true Workflow Set Inputs Inputs Content Processing Convert Con…" at bounding box center [236, 137] width 442 height 244
